Goal: Task Accomplishment & Management: Complete application form

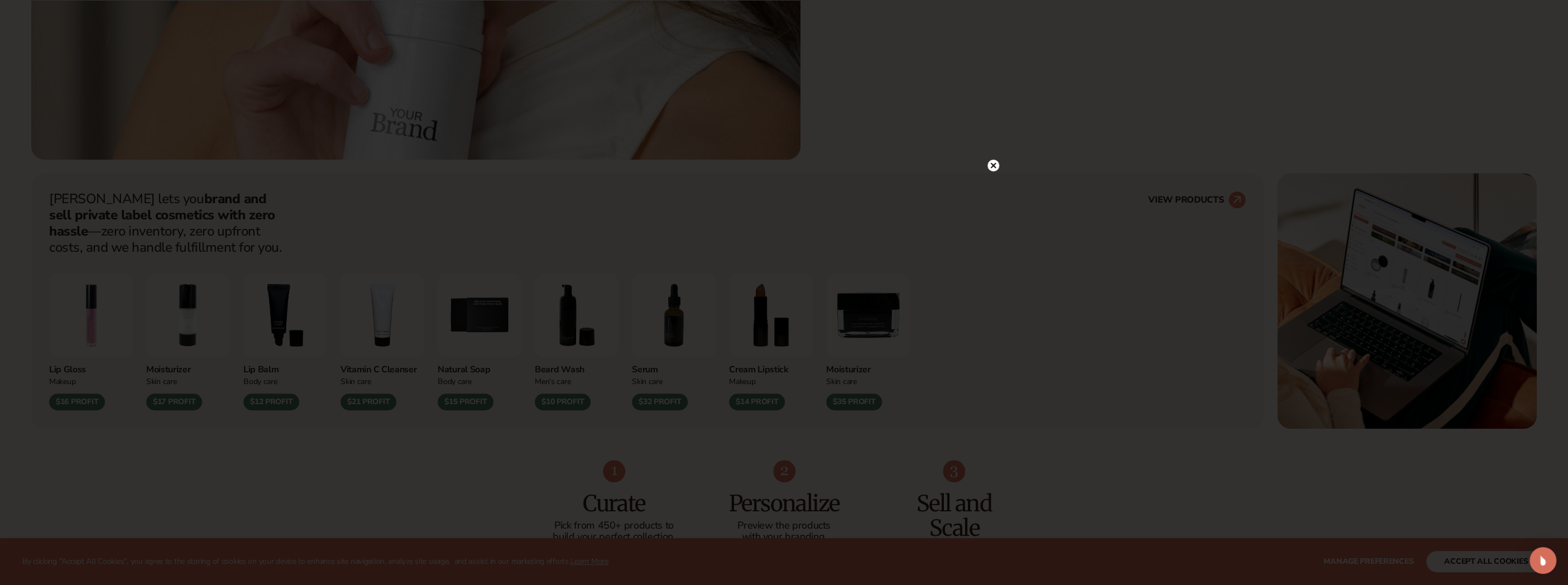
scroll to position [670, 0]
click at [987, 160] on circle at bounding box center [988, 165] width 12 height 12
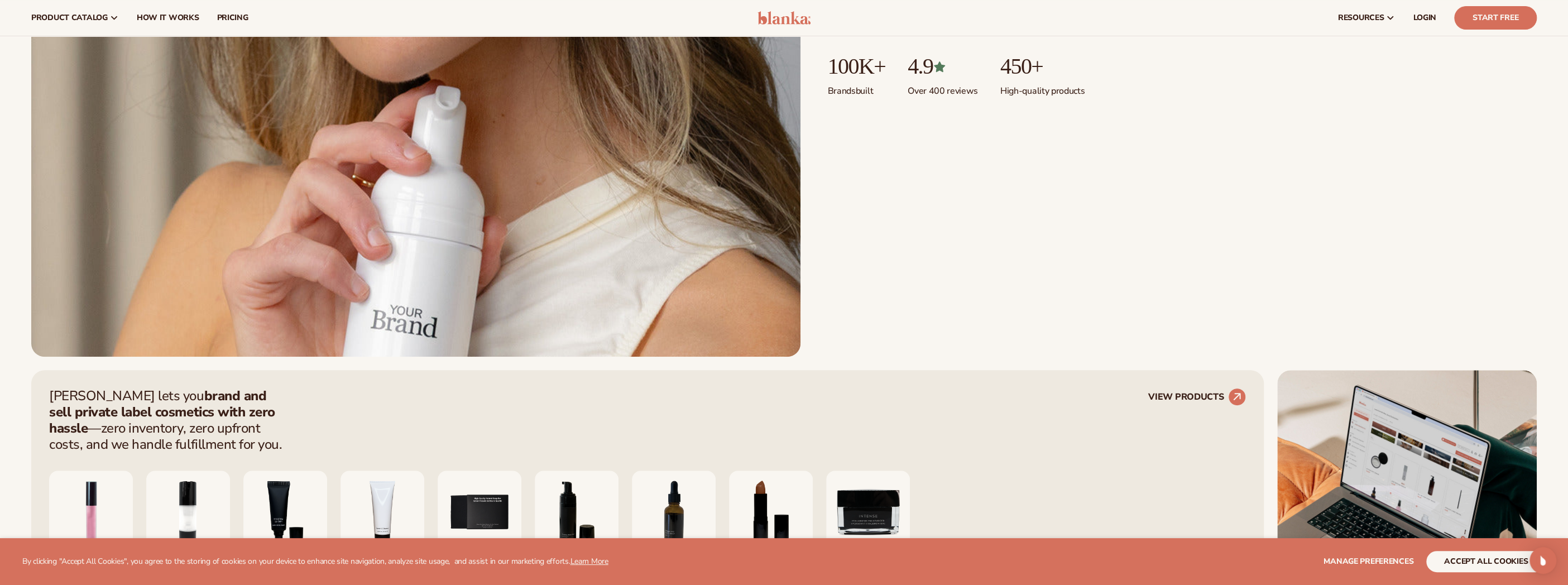
scroll to position [335, 0]
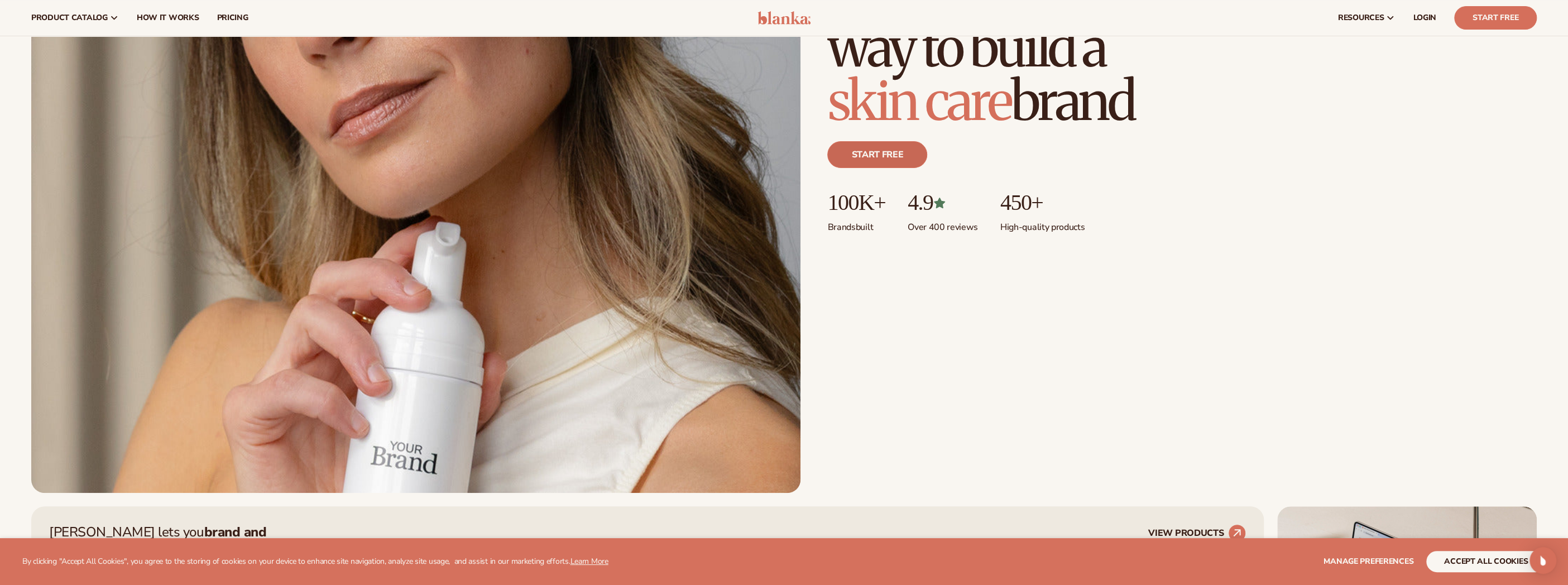
click at [864, 153] on link "Start free" at bounding box center [877, 154] width 100 height 27
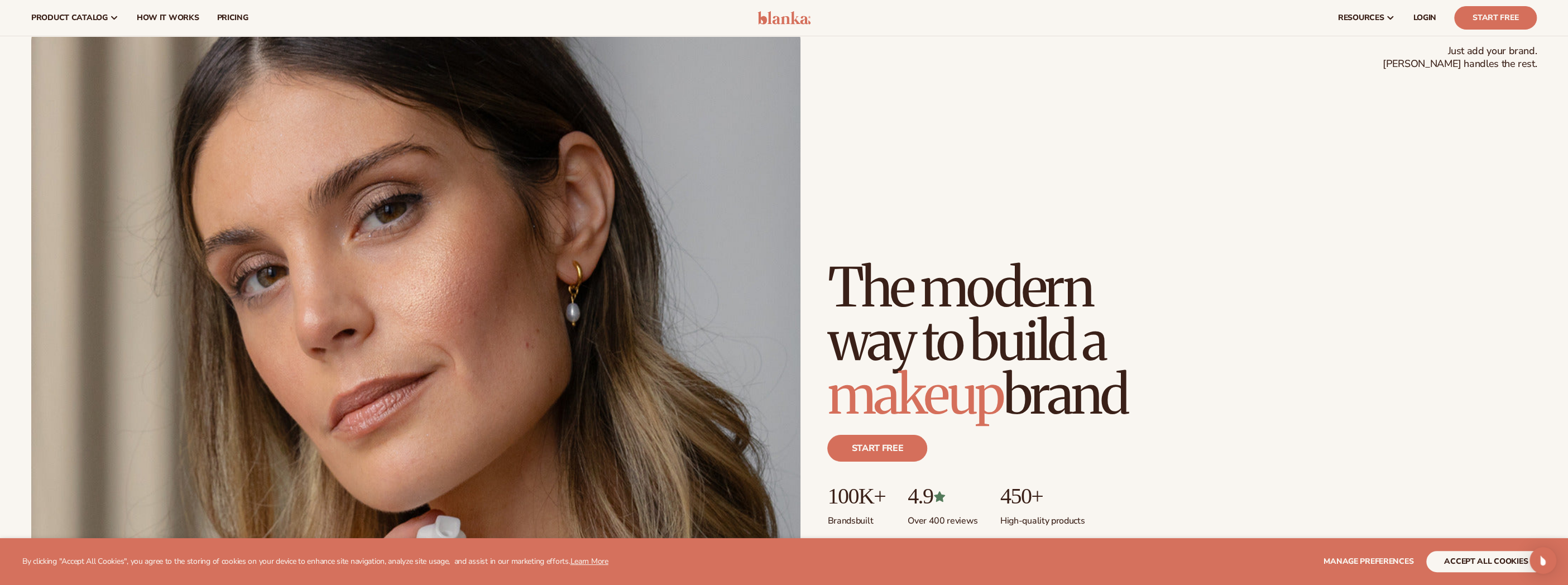
scroll to position [0, 0]
